Goal: Task Accomplishment & Management: Manage account settings

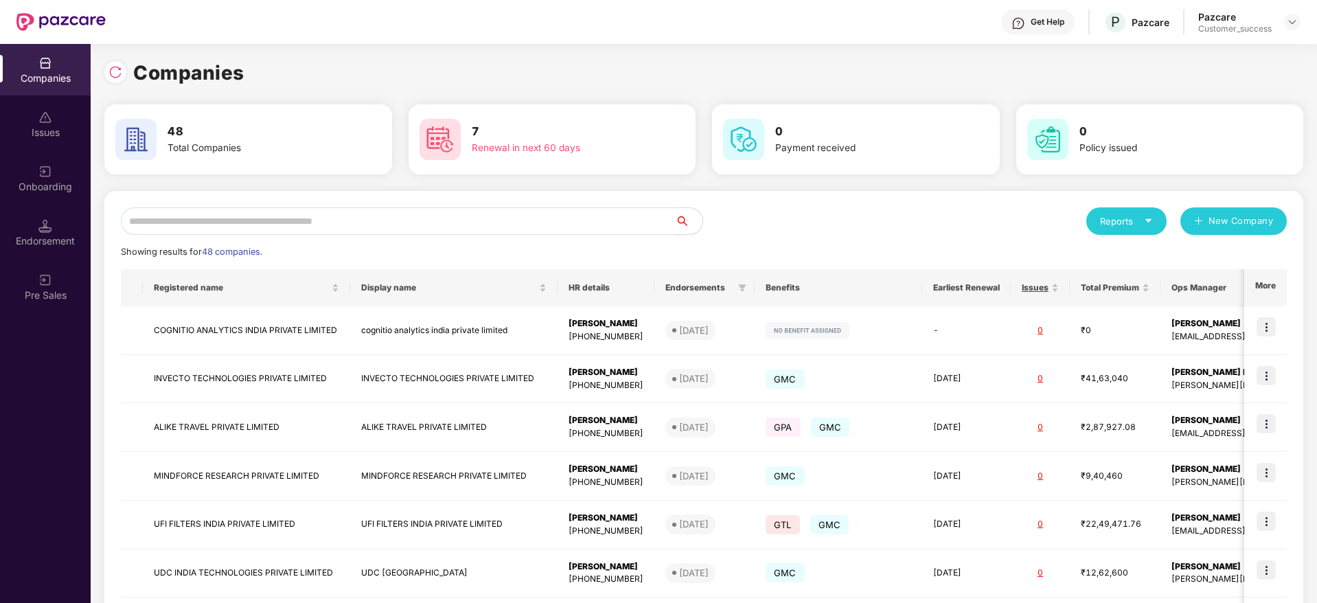
click at [510, 229] on input "text" at bounding box center [398, 220] width 554 height 27
click at [345, 218] on input "text" at bounding box center [398, 220] width 554 height 27
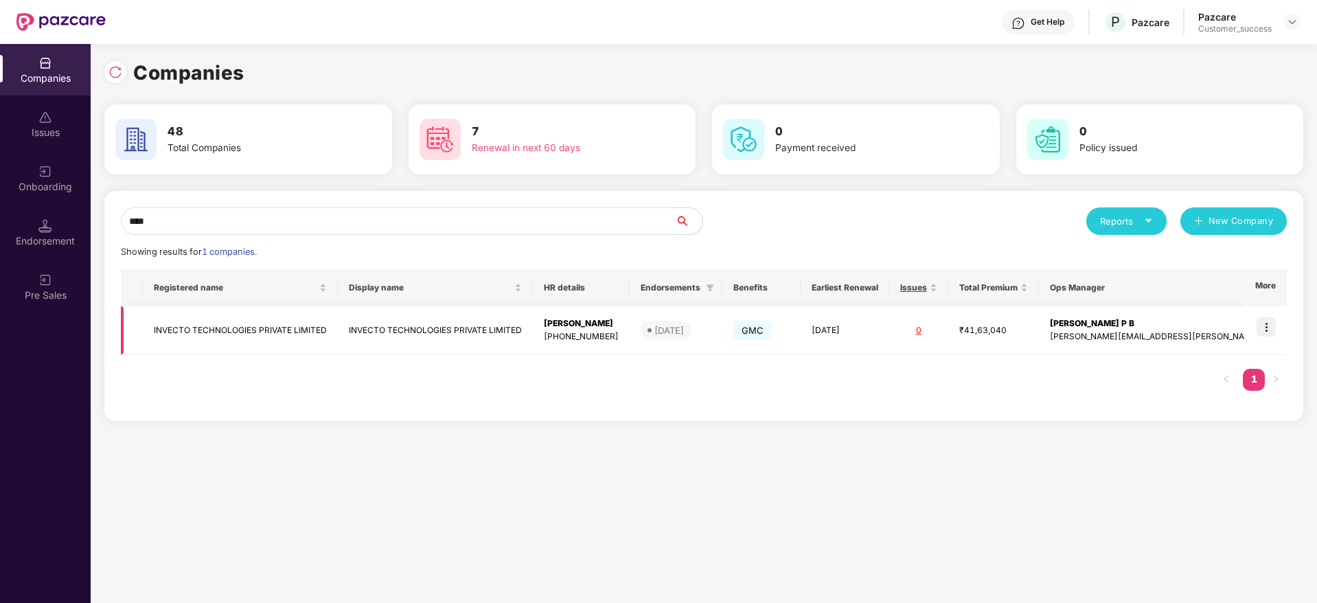
type input "****"
click at [1270, 328] on img at bounding box center [1266, 326] width 19 height 19
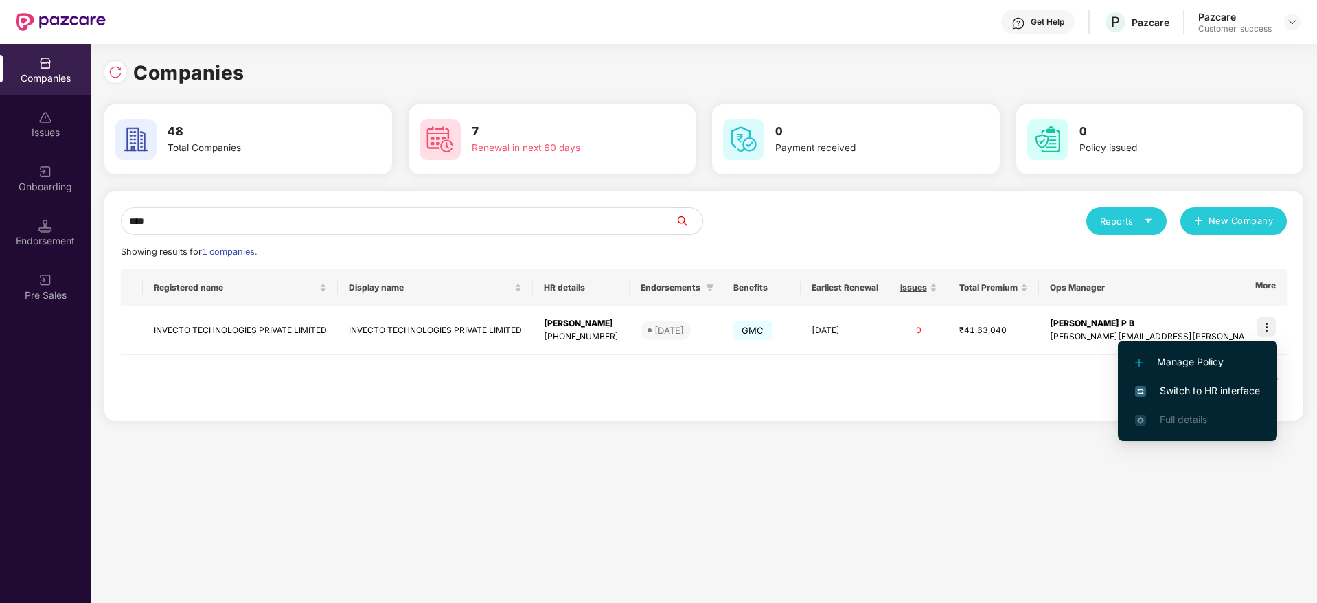
click at [1174, 392] on span "Switch to HR interface" at bounding box center [1197, 390] width 125 height 15
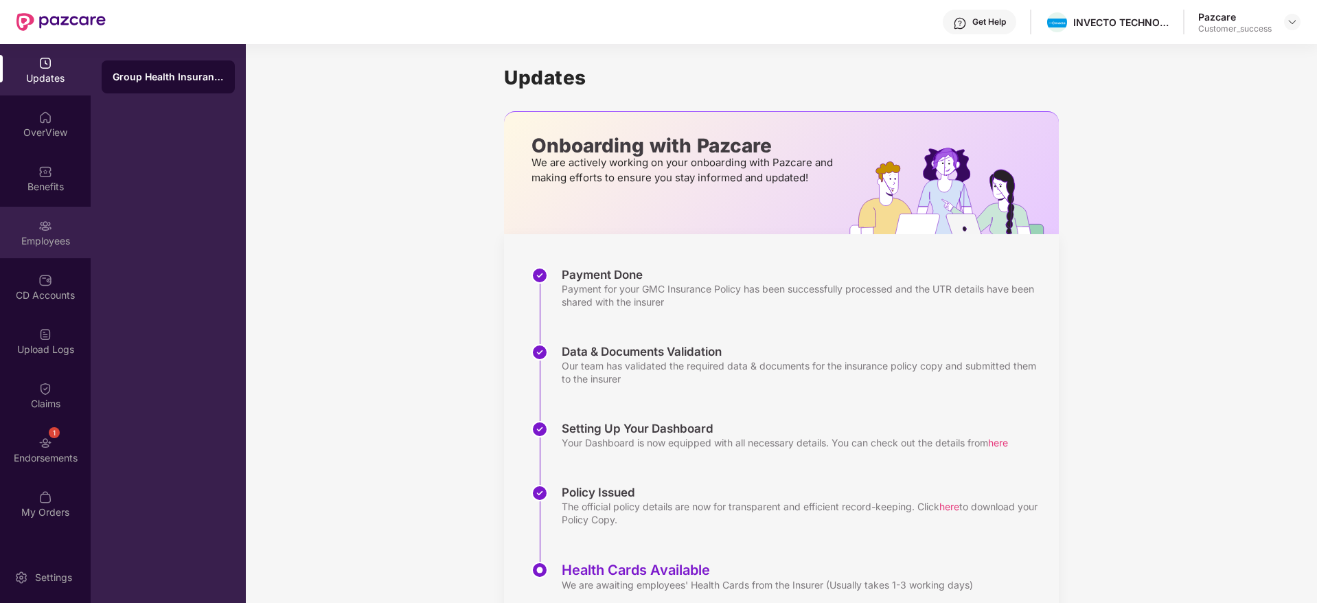
click at [36, 247] on div "Employees" at bounding box center [45, 233] width 91 height 52
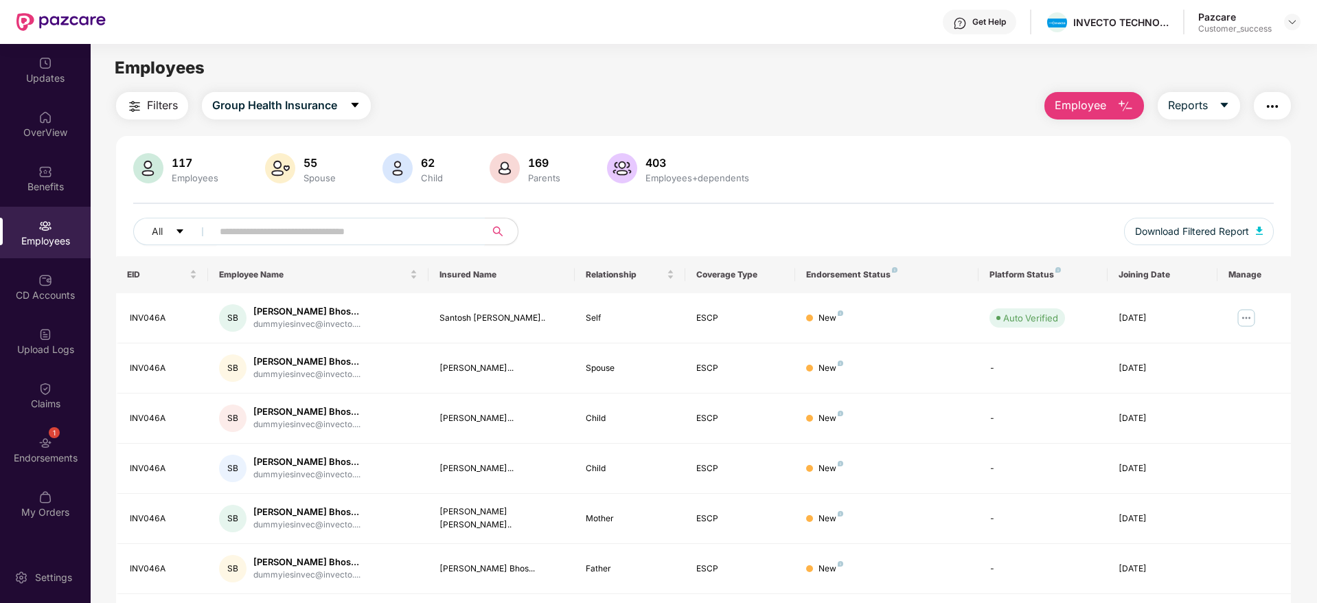
click at [291, 231] on input "text" at bounding box center [343, 231] width 247 height 21
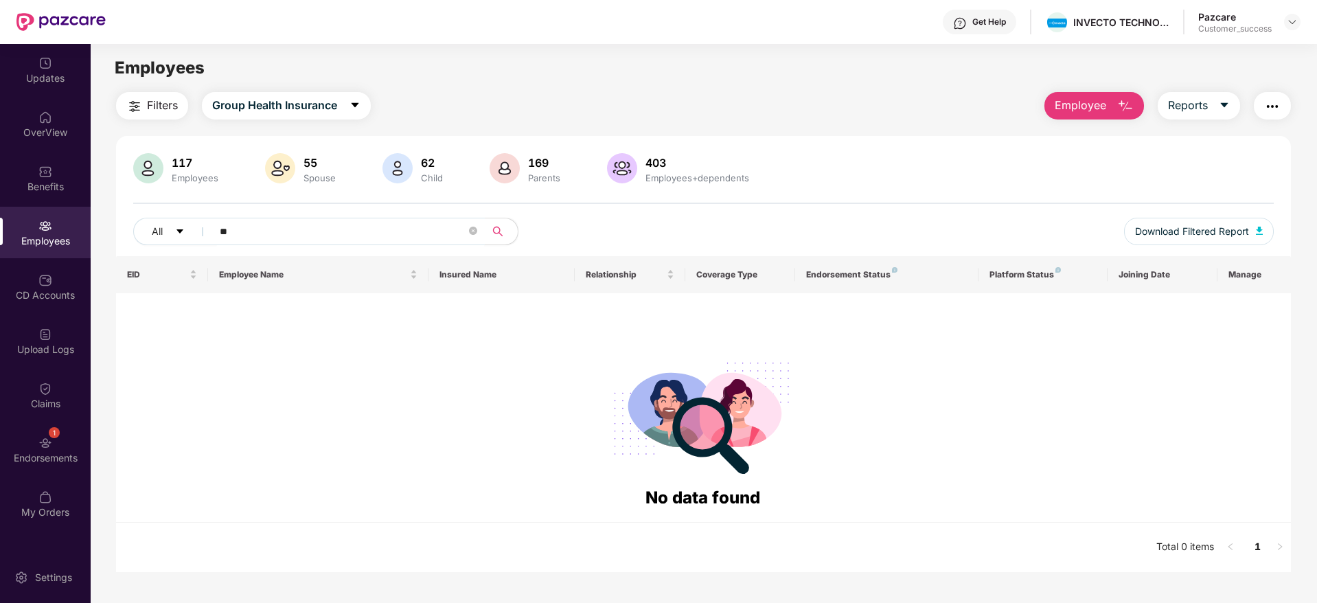
type input "*"
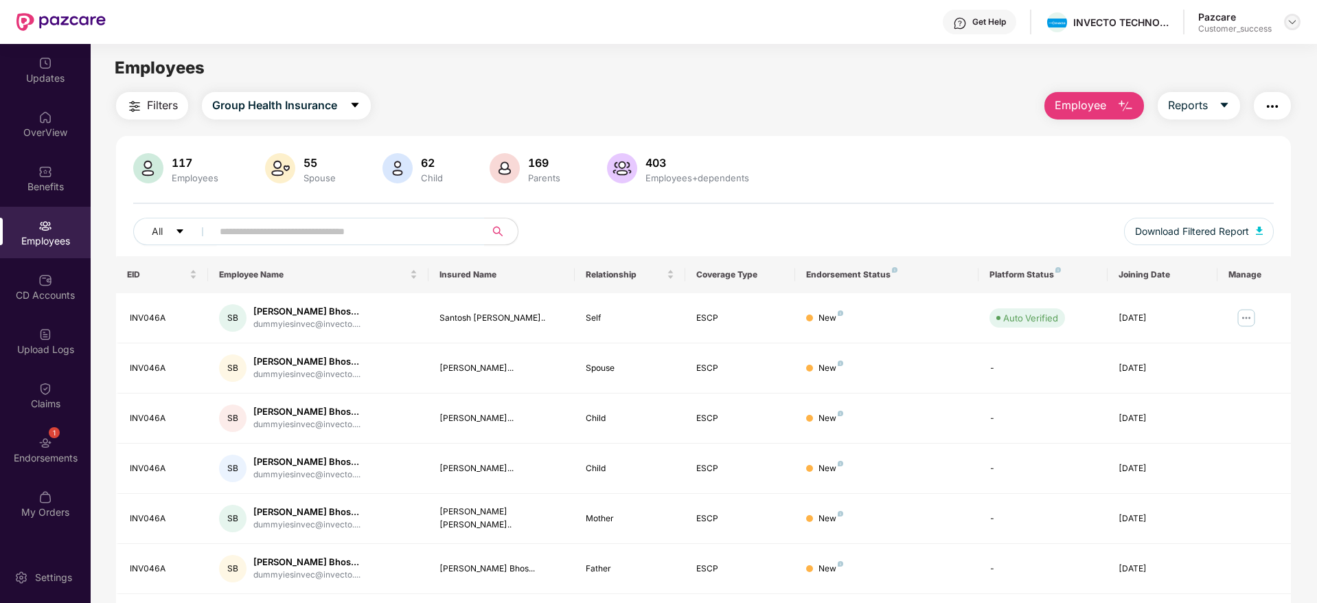
click at [1298, 22] on img at bounding box center [1292, 21] width 11 height 11
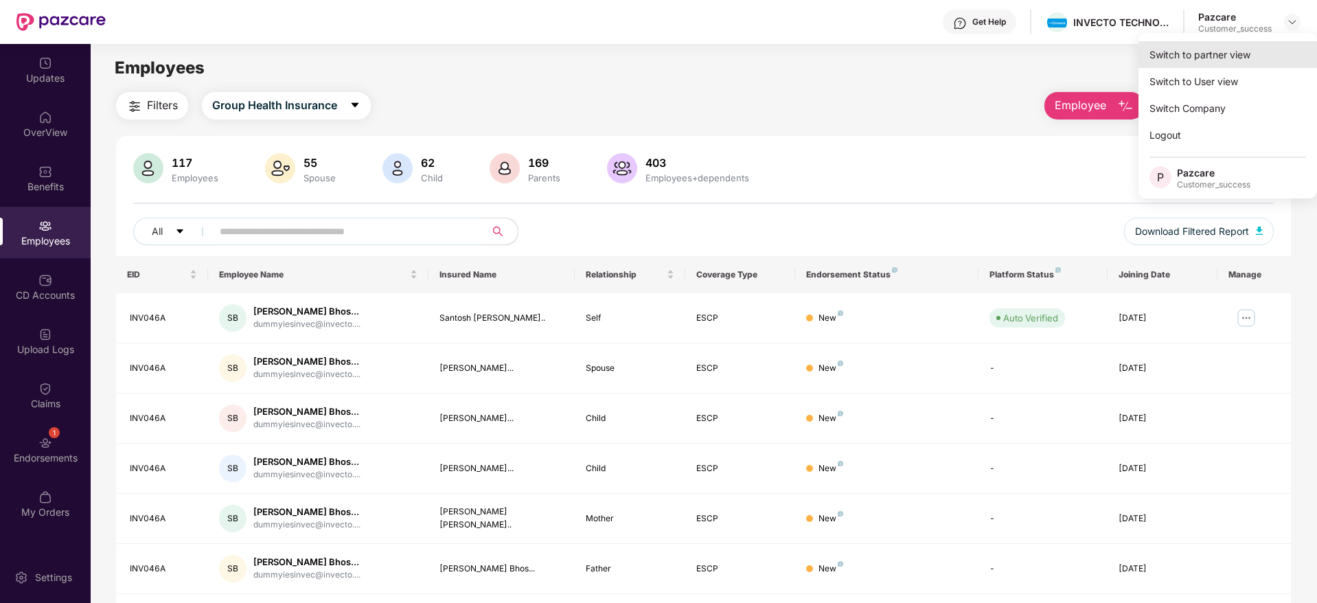
click at [1198, 62] on div "Switch to partner view" at bounding box center [1228, 54] width 179 height 27
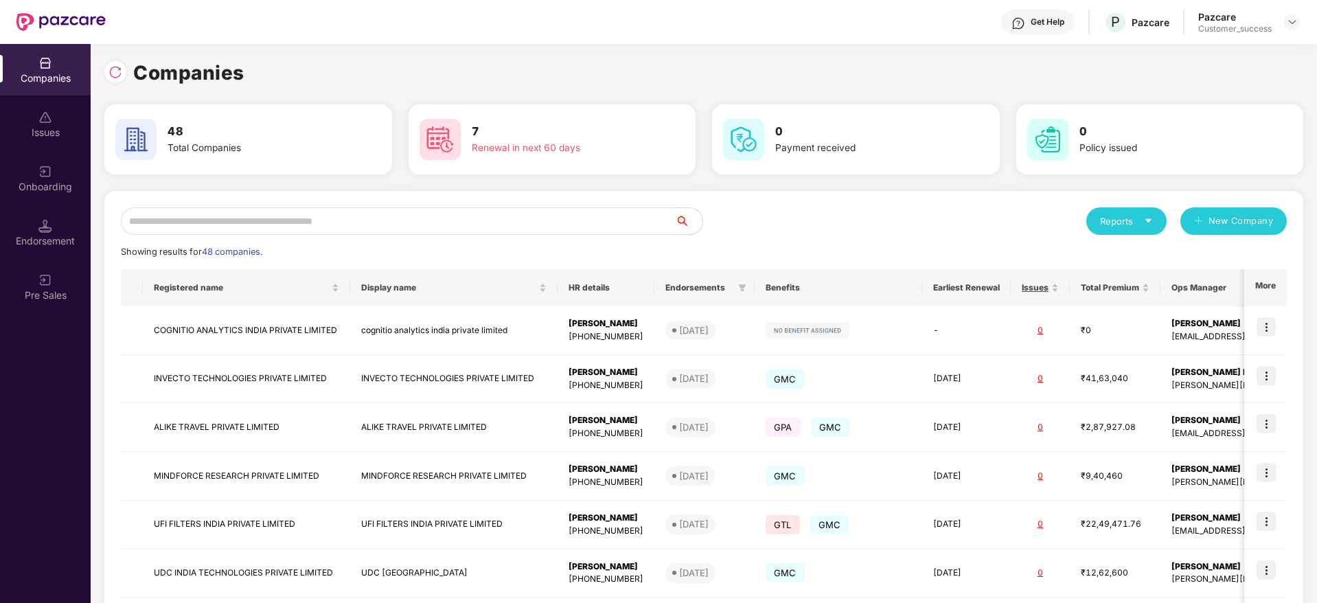
click at [315, 212] on input "text" at bounding box center [398, 220] width 554 height 27
